Goal: Communication & Community: Share content

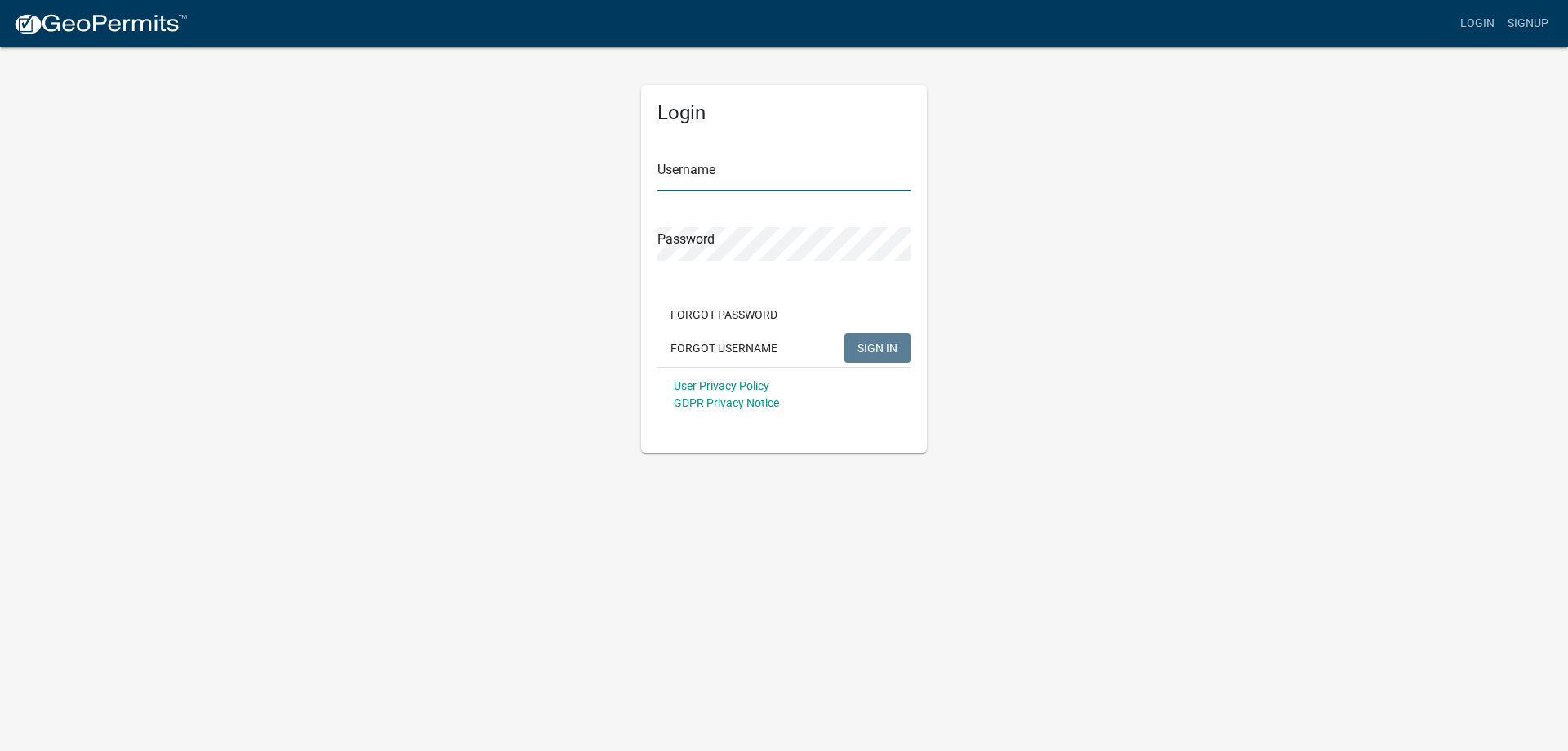
click at [722, 168] on input "Username" at bounding box center [784, 174] width 253 height 33
type input "JimG"
click at [863, 356] on button "SIGN IN" at bounding box center [878, 348] width 66 height 29
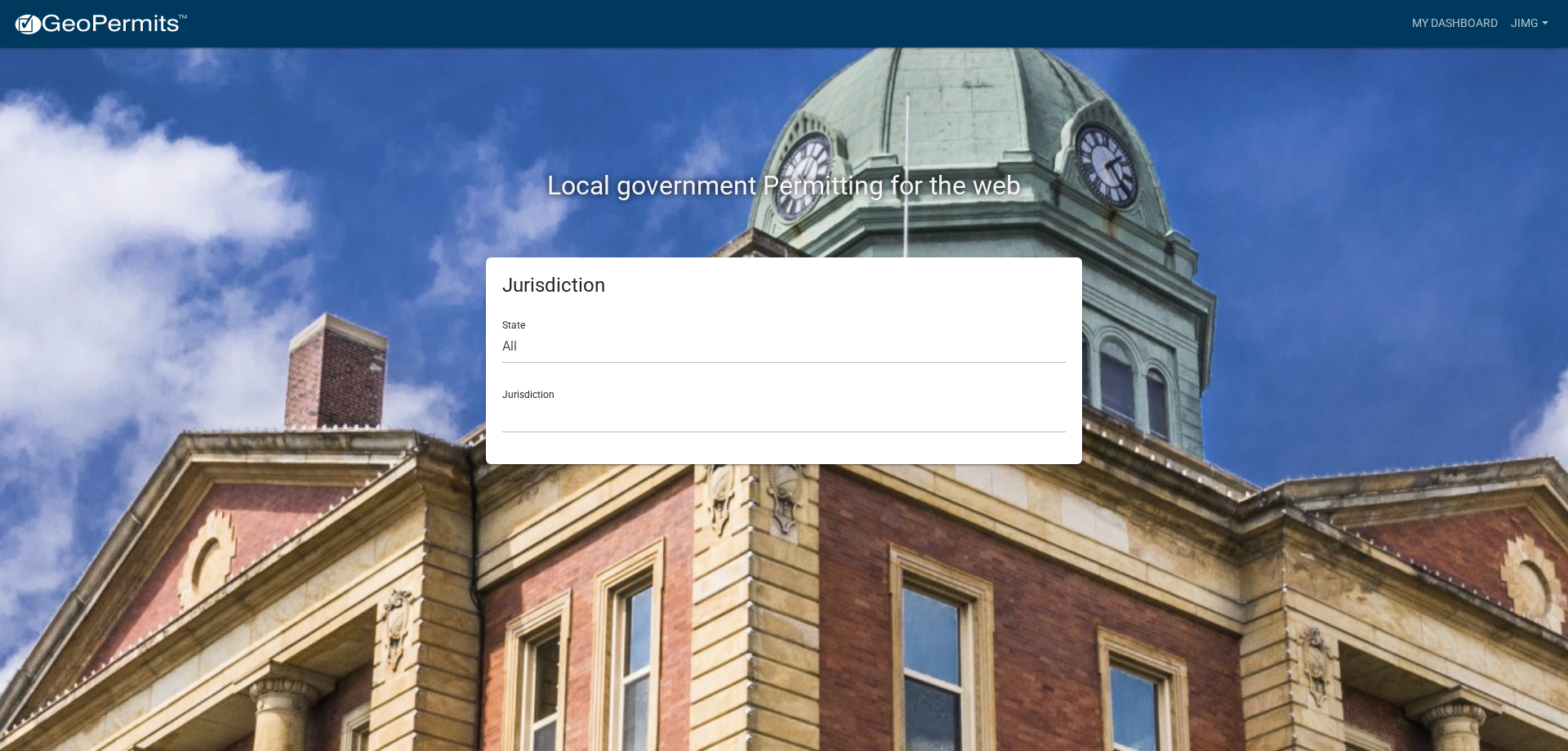
click at [536, 396] on div "Jurisdiction [GEOGRAPHIC_DATA], [US_STATE] [GEOGRAPHIC_DATA], [US_STATE][PERSON…" at bounding box center [784, 405] width 564 height 56
click at [503, 344] on select "All [US_STATE] [US_STATE] [US_STATE] [US_STATE] [US_STATE] [US_STATE] [US_STATE…" at bounding box center [784, 346] width 564 height 33
drag, startPoint x: 501, startPoint y: 368, endPoint x: 511, endPoint y: 375, distance: 12.2
click at [511, 375] on div "Jurisdiction State All [US_STATE] [US_STATE] [US_STATE] [US_STATE] [US_STATE] […" at bounding box center [783, 360] width 596 height 206
click at [542, 396] on div "Jurisdiction [GEOGRAPHIC_DATA], [US_STATE] [GEOGRAPHIC_DATA], [US_STATE][PERSON…" at bounding box center [784, 405] width 564 height 56
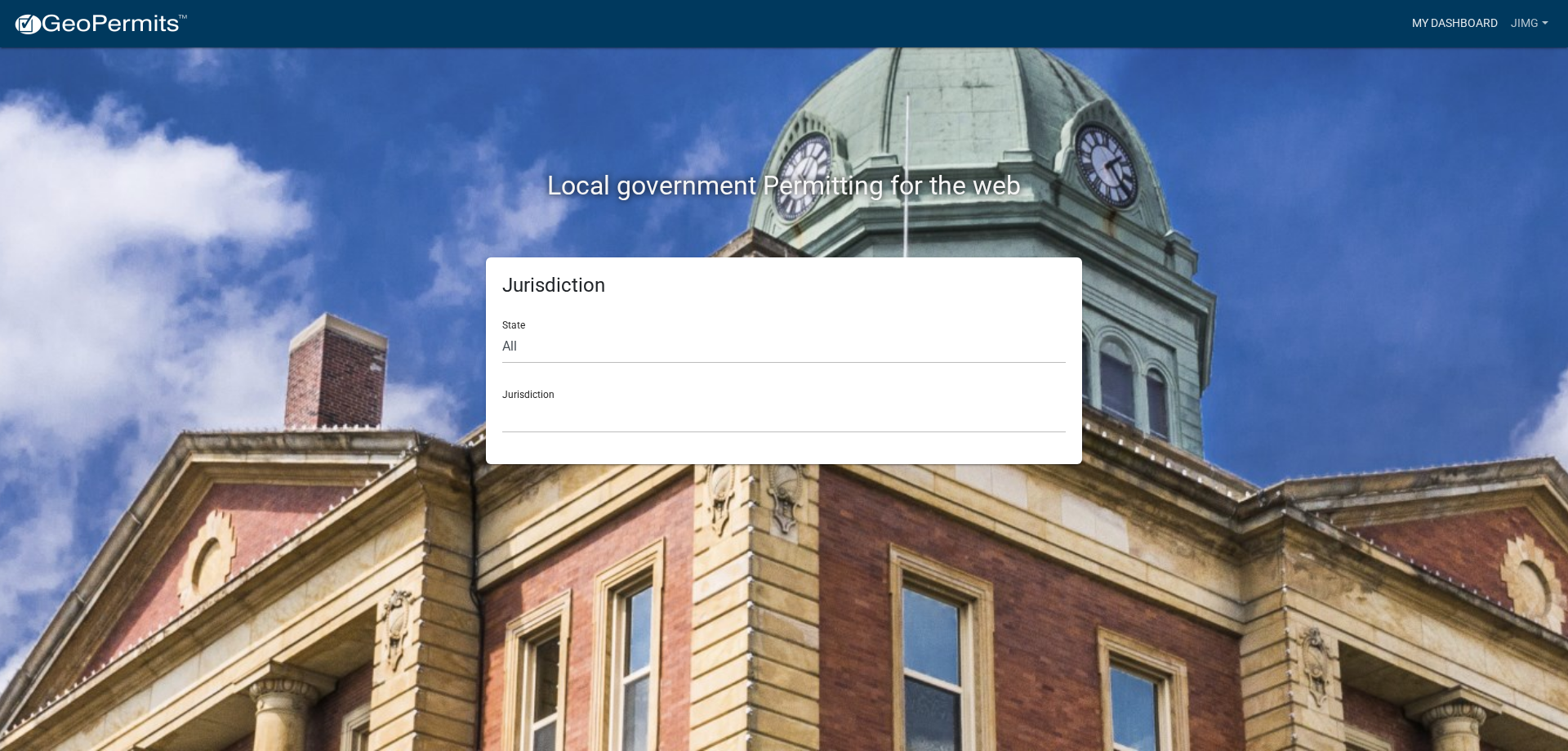
click at [1474, 25] on link "My Dashboard" at bounding box center [1454, 24] width 99 height 31
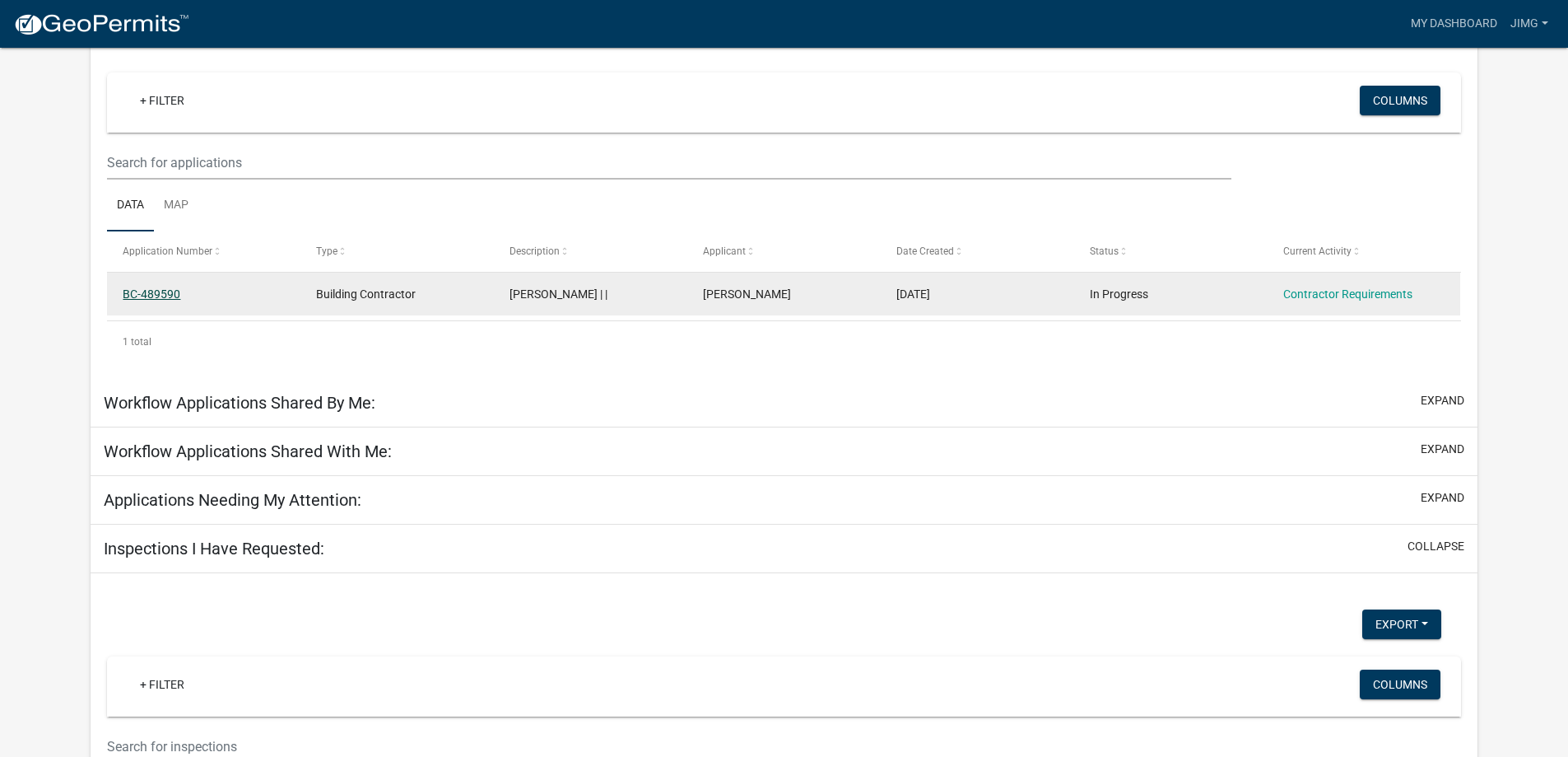
scroll to position [136, 0]
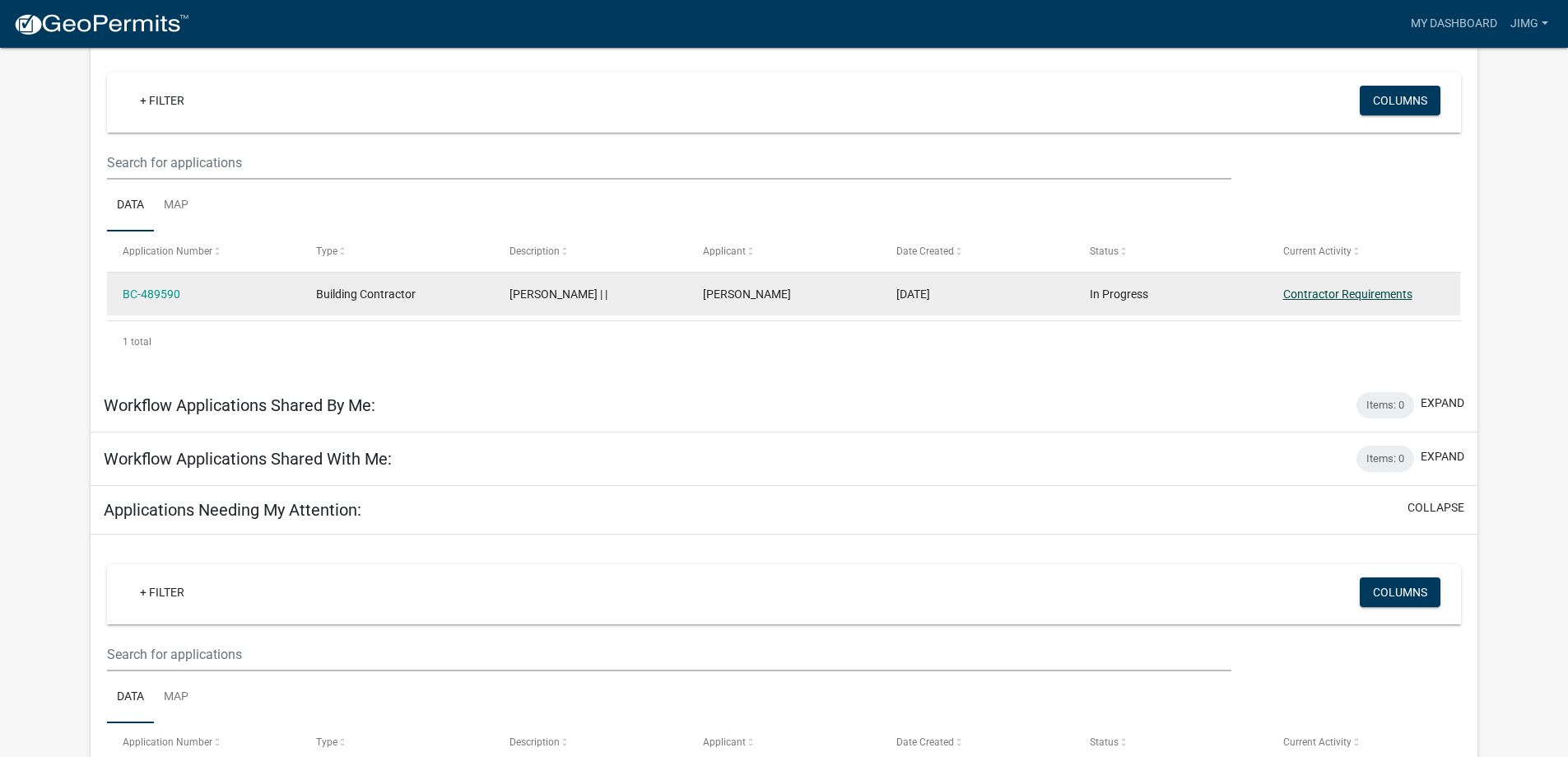
click at [1299, 291] on link "Contractor Requirements" at bounding box center [1347, 294] width 129 height 13
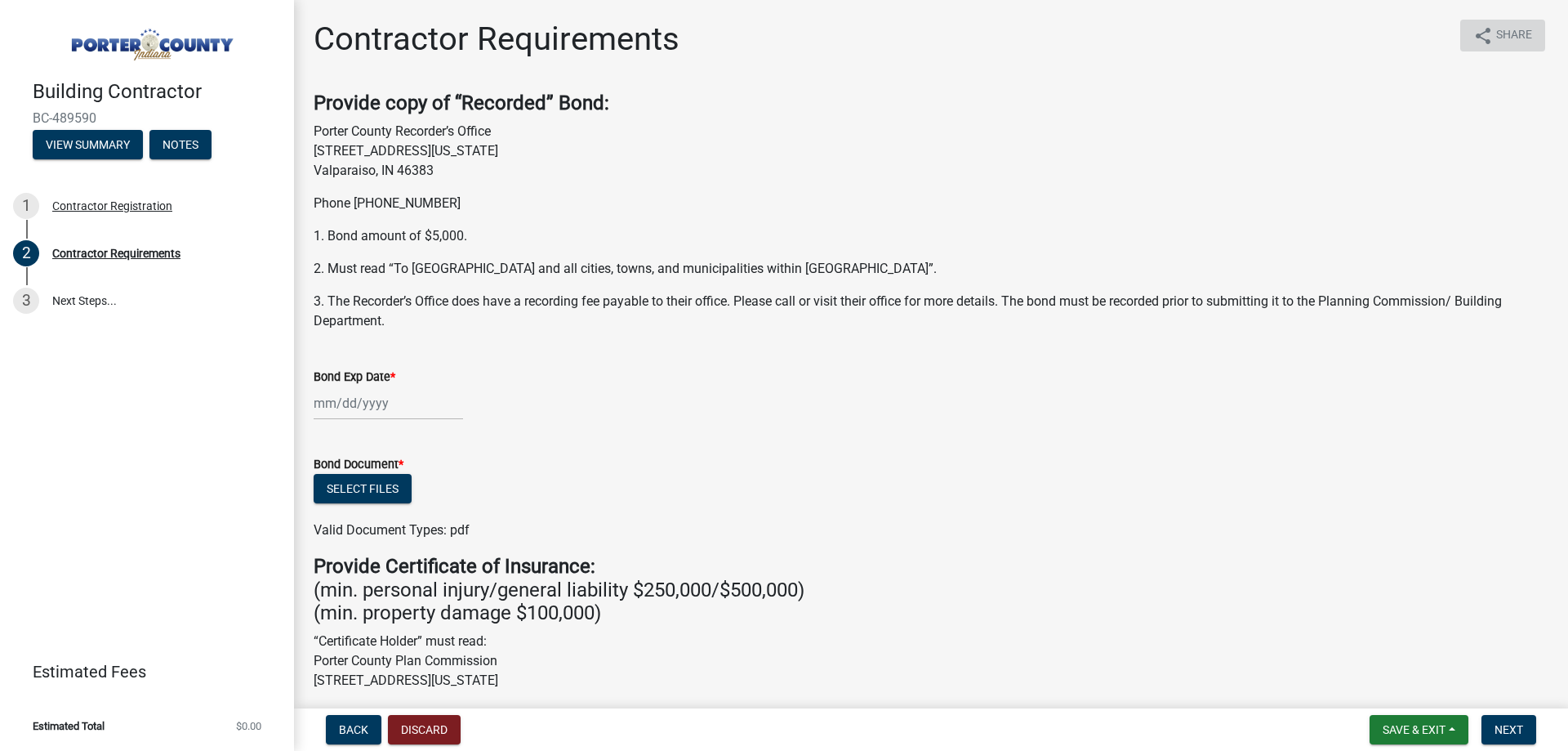
click at [1474, 32] on icon "share" at bounding box center [1482, 35] width 19 height 19
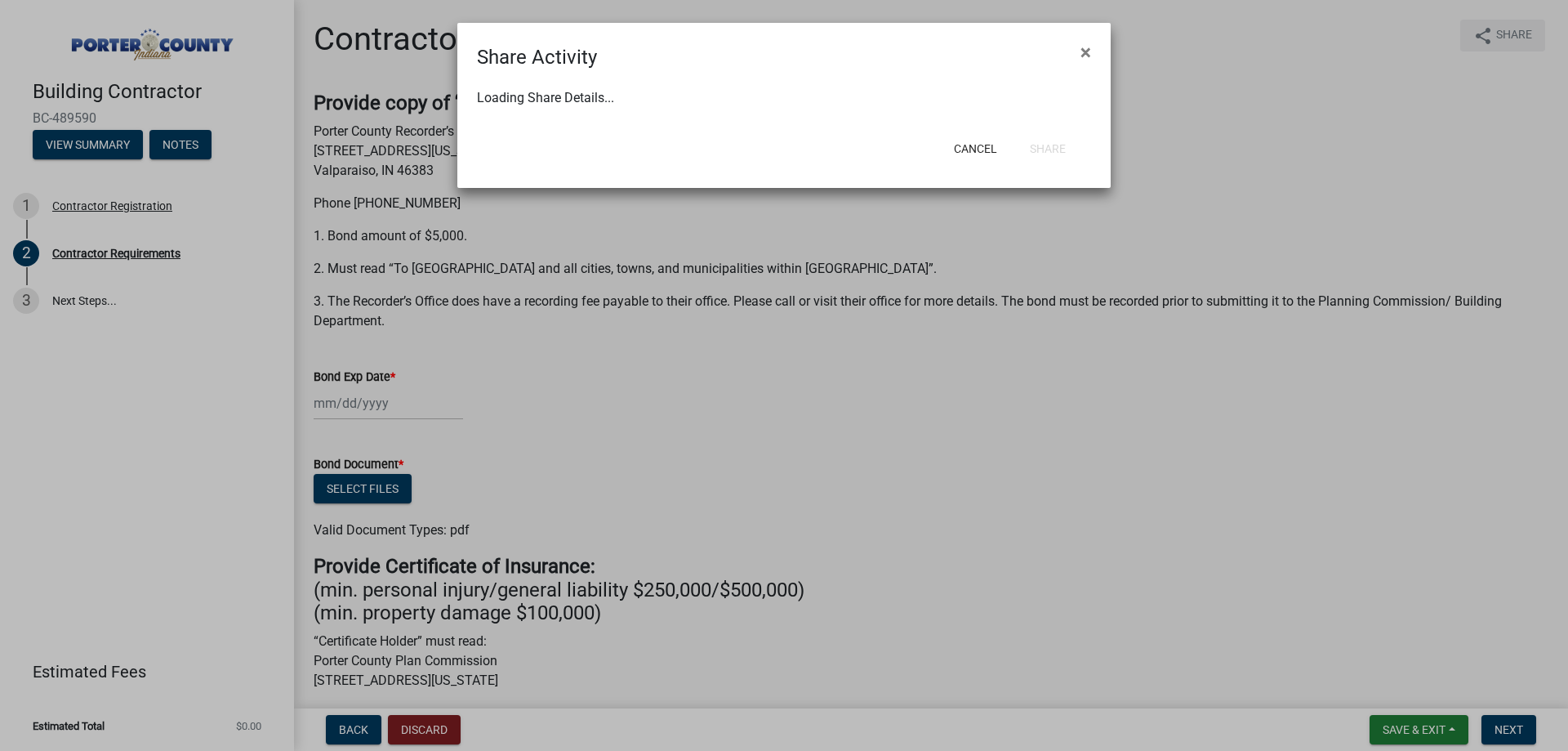
select select "1"
select select "0"
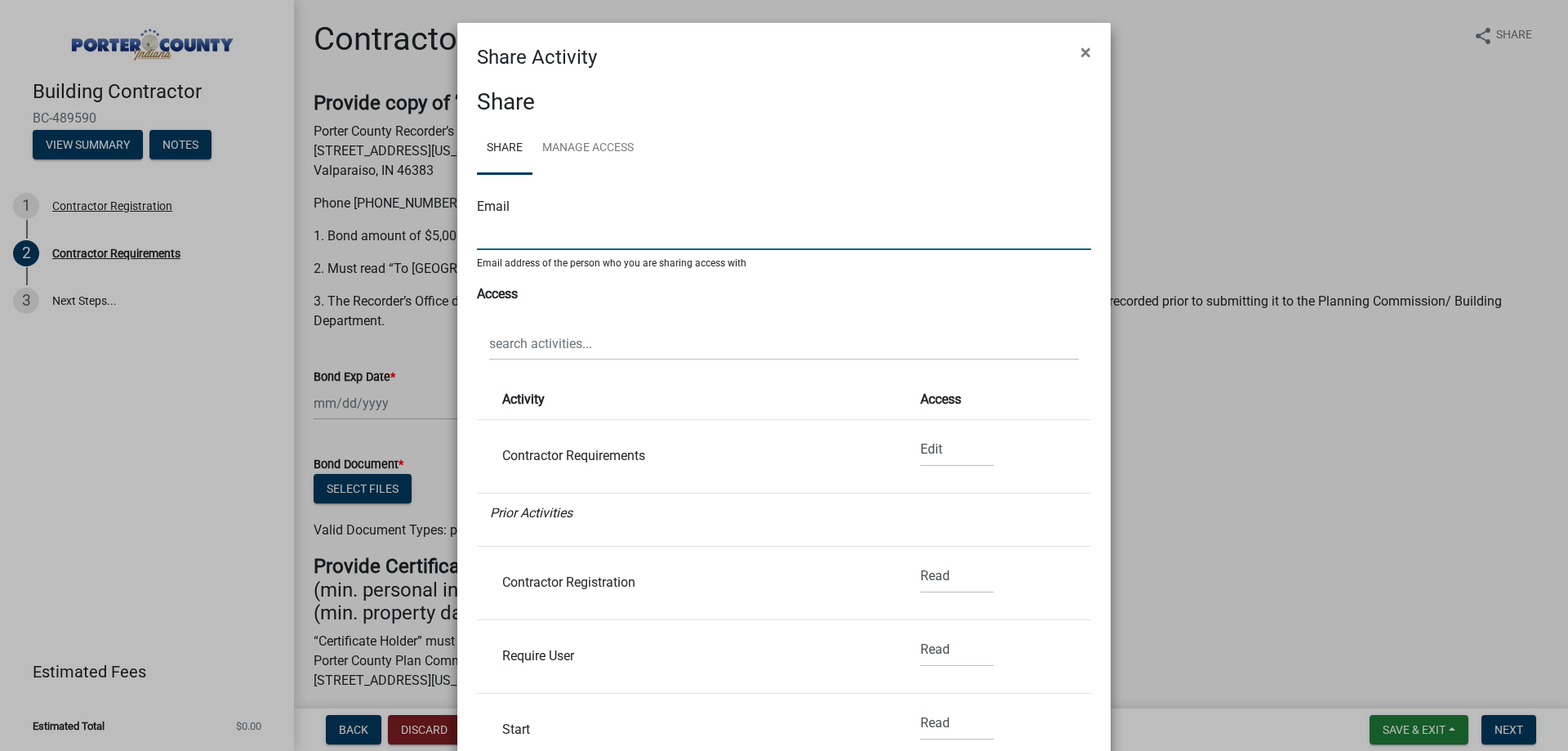
click at [538, 234] on input "text" at bounding box center [784, 233] width 614 height 33
type input "[EMAIL_ADDRESS][DOMAIN_NAME]"
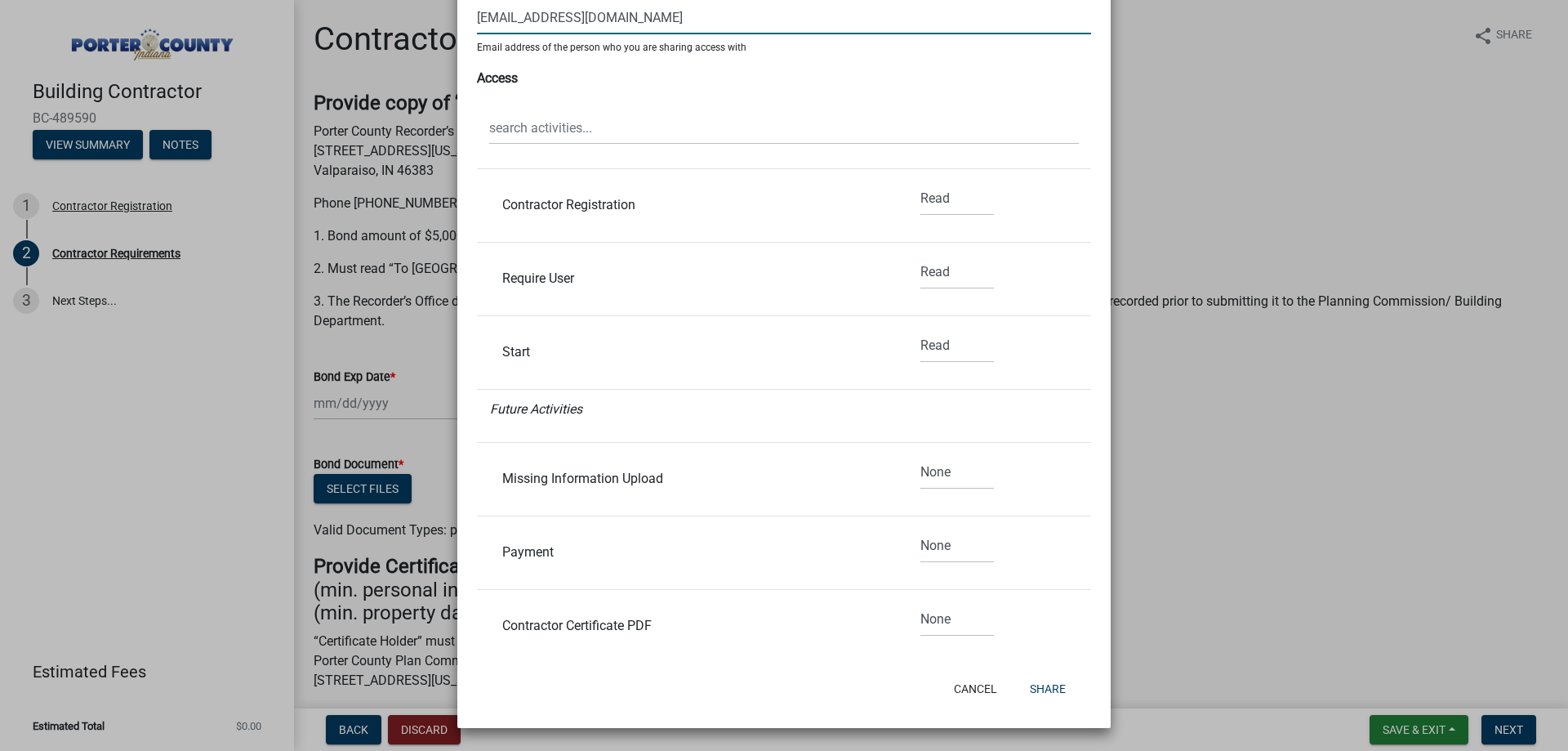
scroll to position [163, 0]
click at [1038, 686] on button "Share" at bounding box center [1047, 688] width 62 height 29
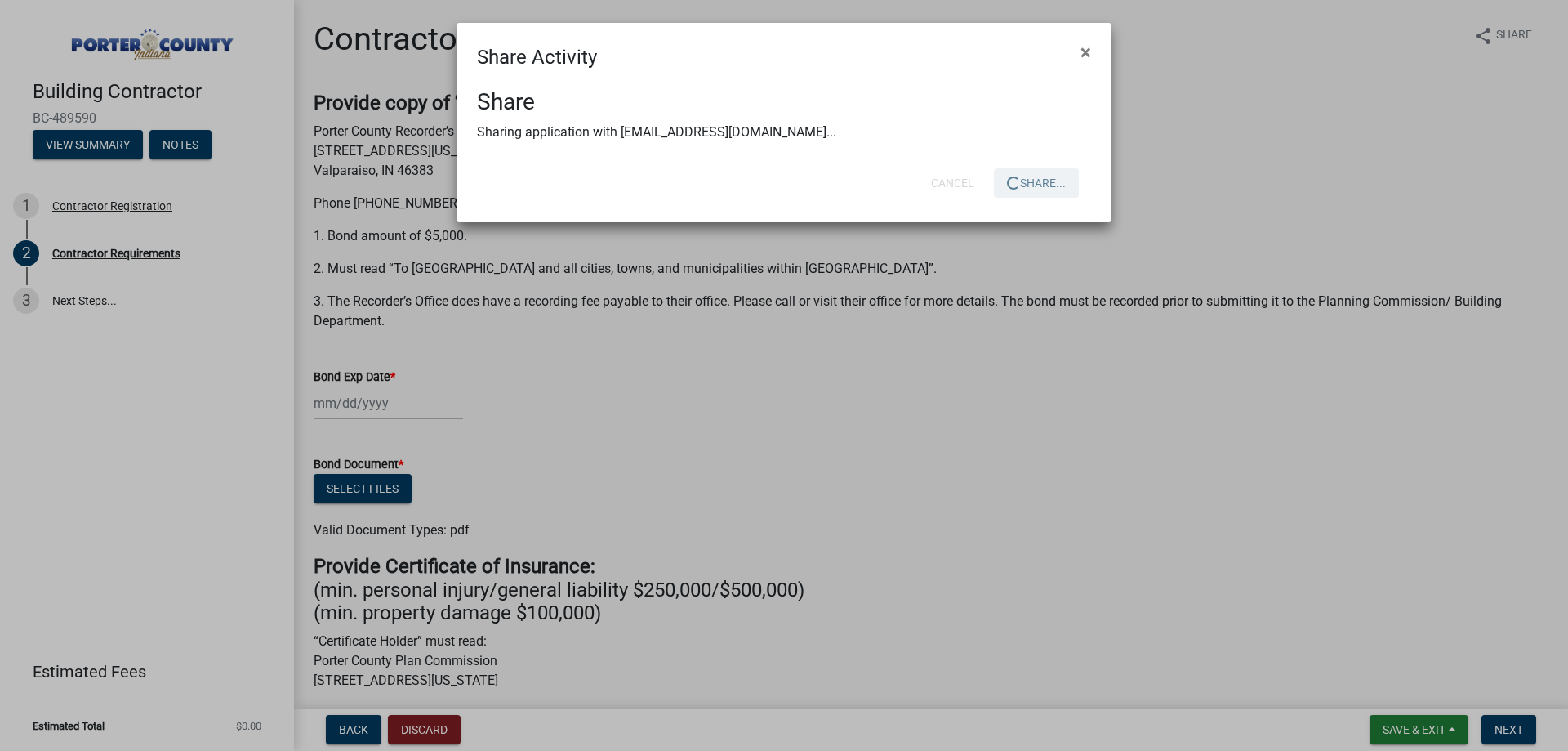
scroll to position [0, 0]
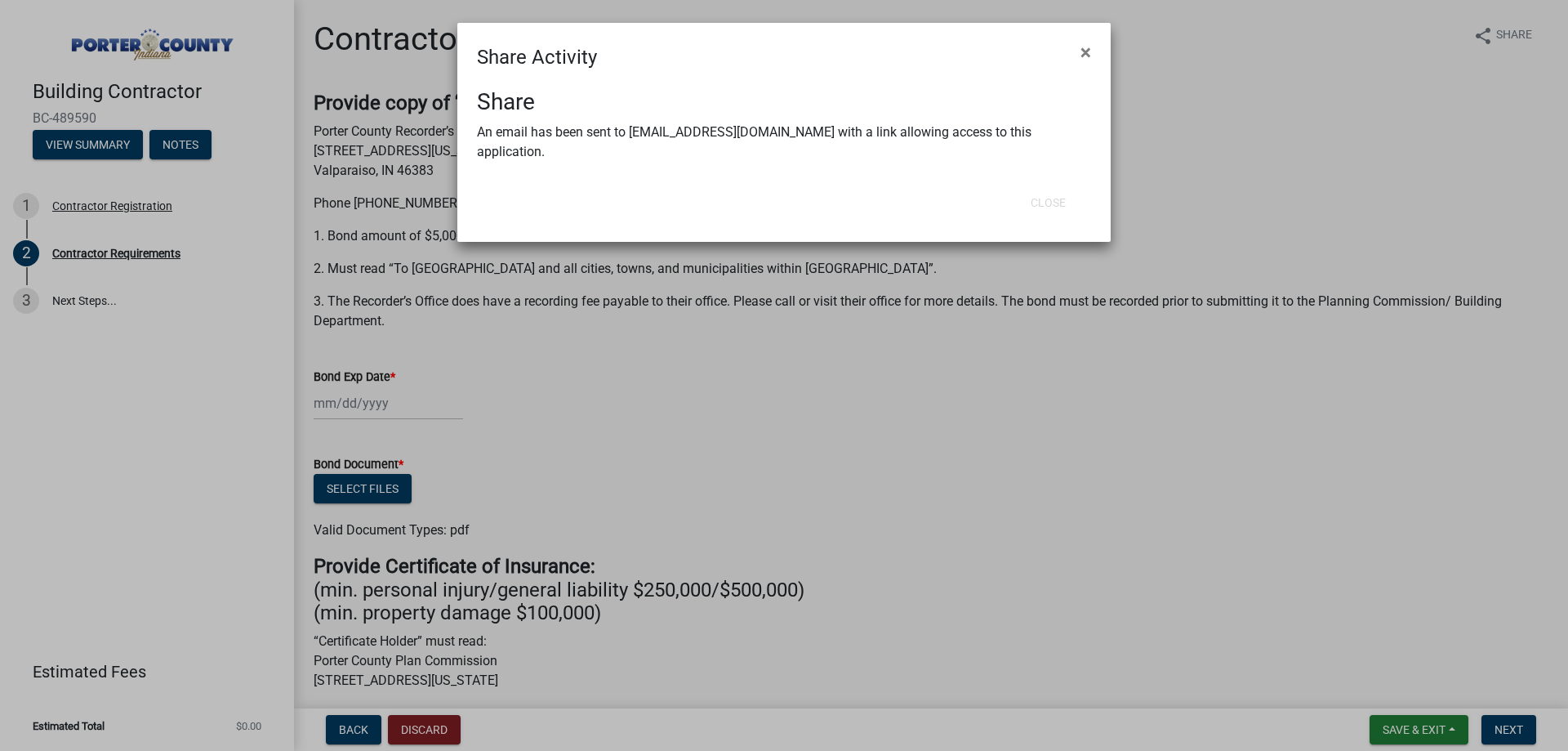
click at [837, 63] on div "Share Activity ×" at bounding box center [783, 47] width 653 height 49
click at [1412, 733] on ngb-modal-window "Share Activity × Share An email has been sent to [EMAIL_ADDRESS][DOMAIN_NAME] w…" at bounding box center [784, 375] width 1568 height 751
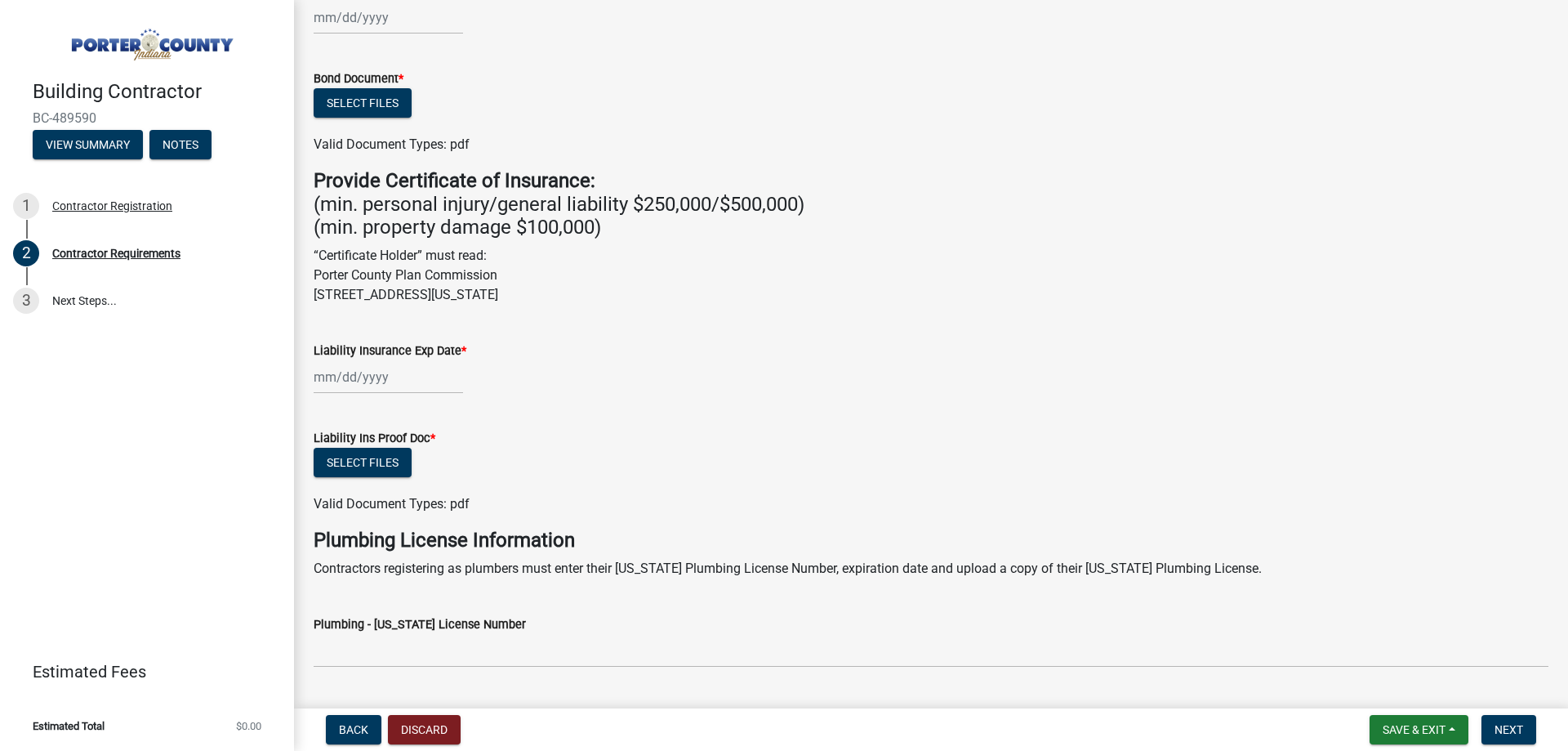
scroll to position [327, 0]
